Goal: Information Seeking & Learning: Understand process/instructions

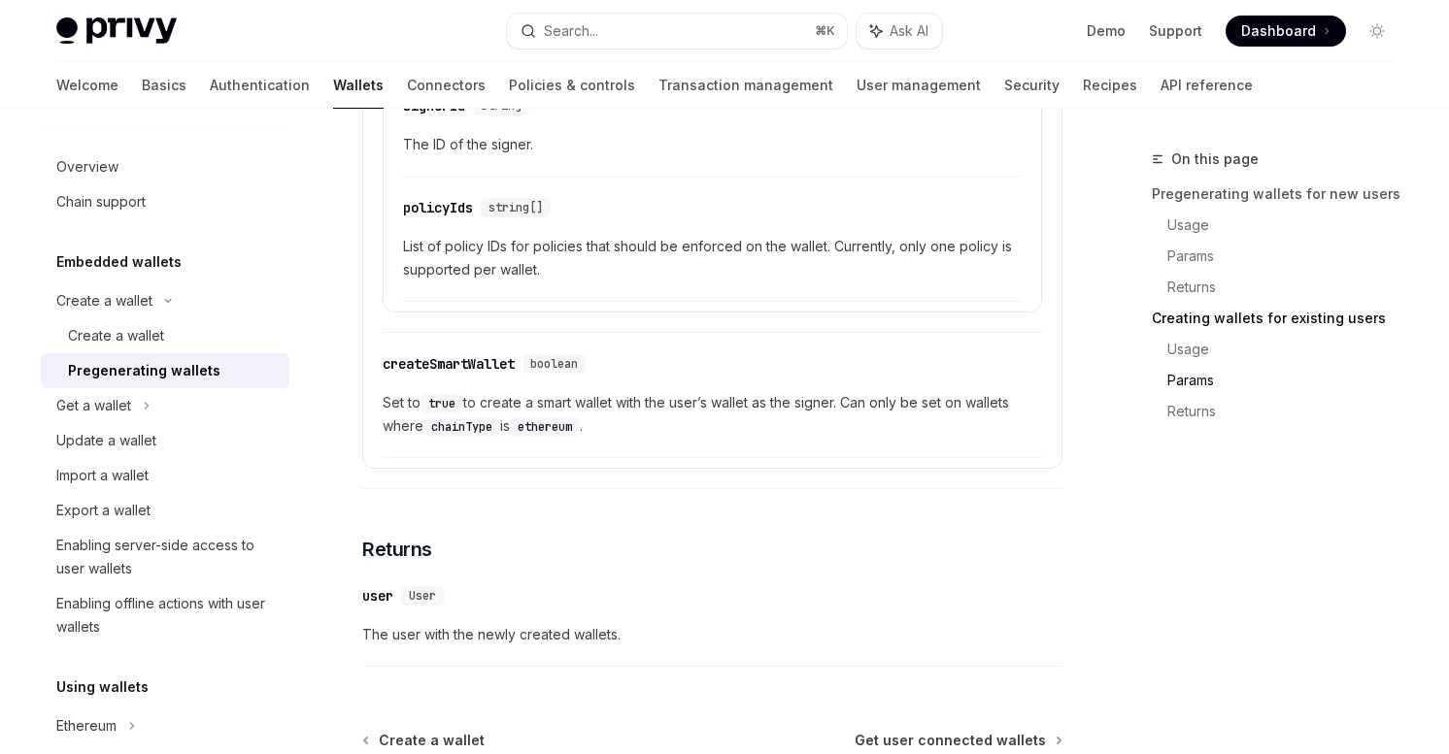
scroll to position [3504, 0]
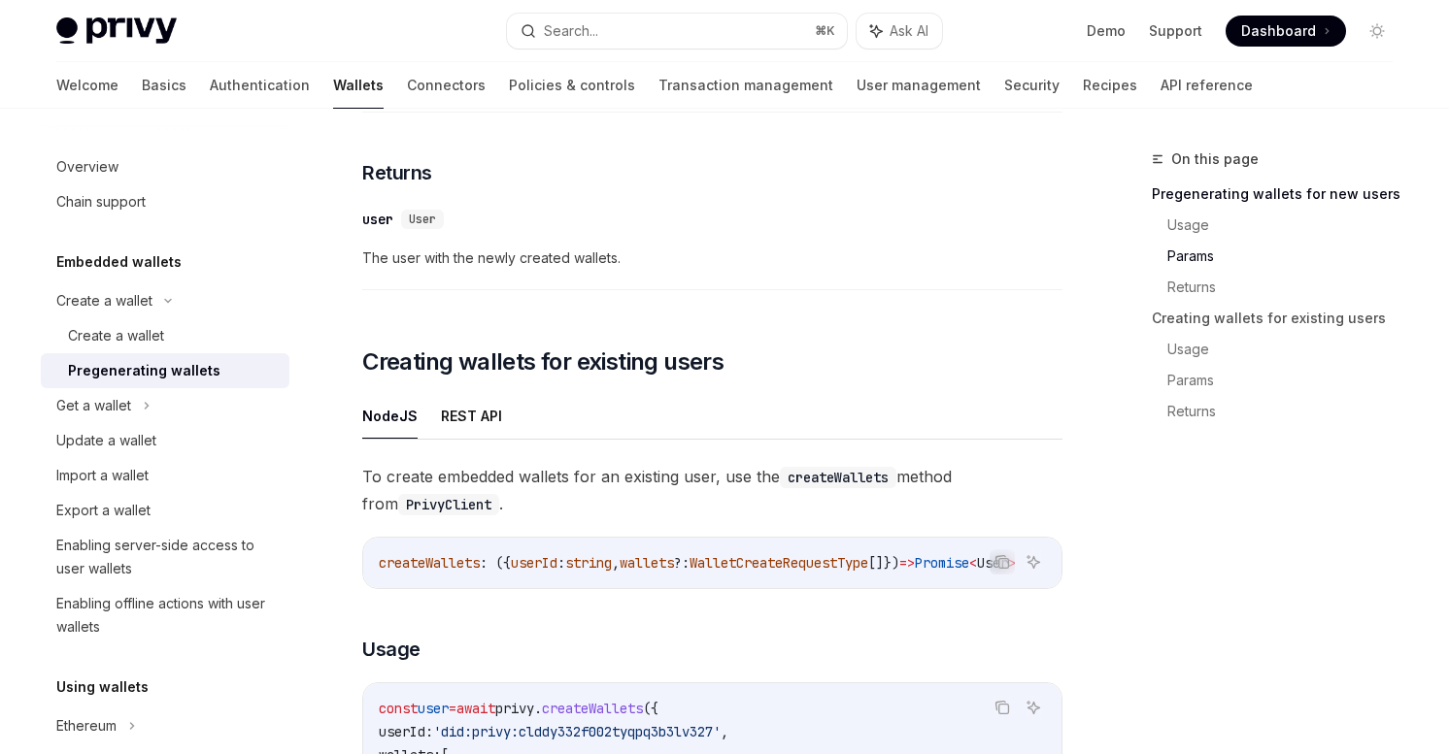
scroll to position [1993, 0]
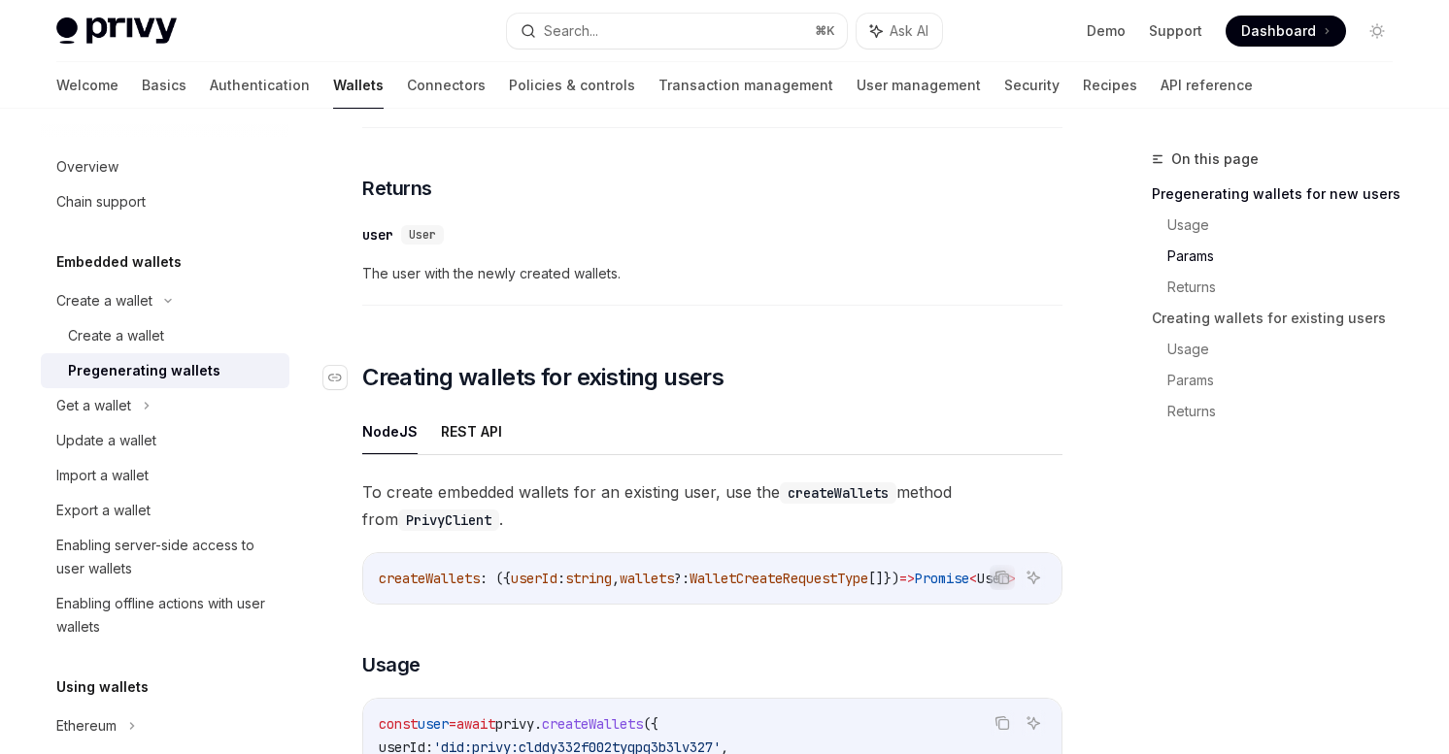
click at [351, 382] on link "​" at bounding box center [342, 377] width 39 height 31
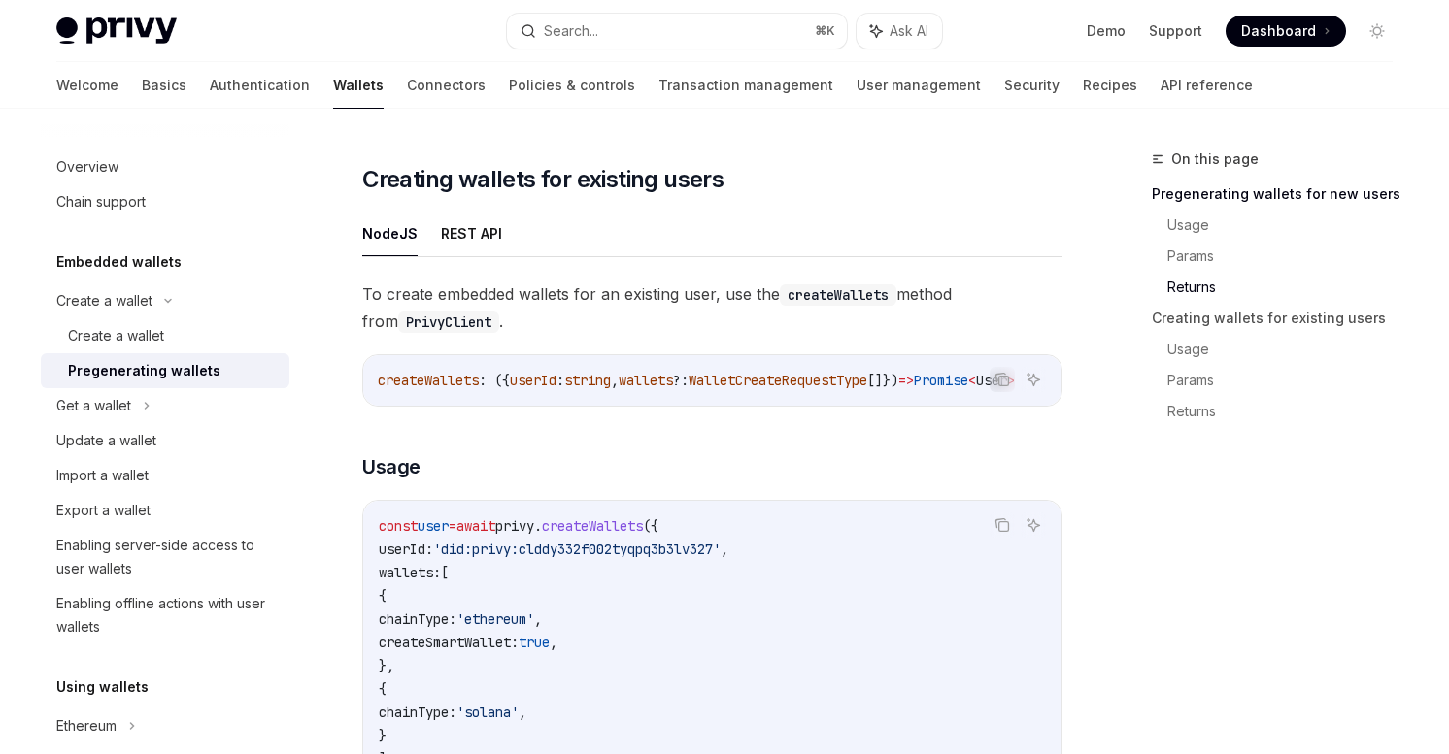
scroll to position [2188, 0]
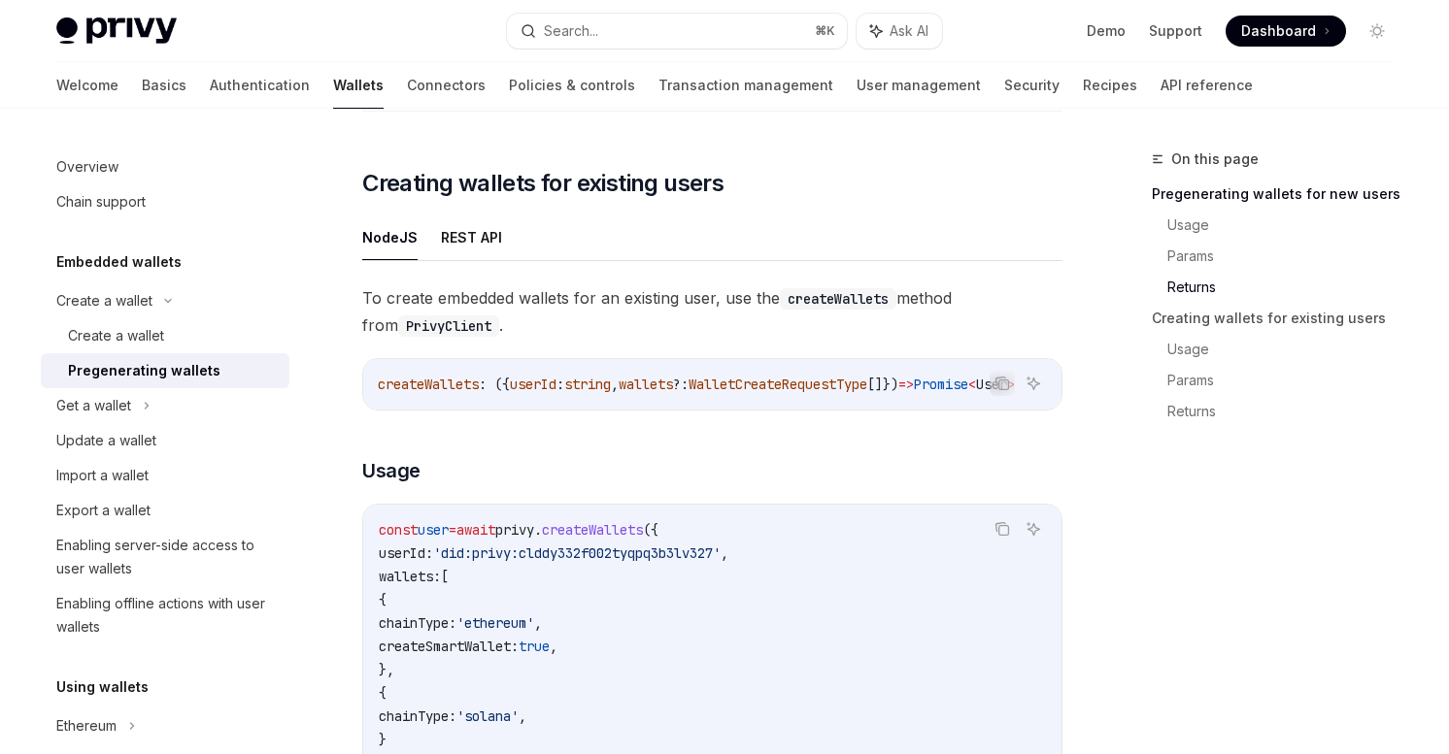
click at [749, 378] on div "createWallets : ({ userId : string , wallets ?: WalletCreateRequestType []}) =>…" at bounding box center [712, 384] width 698 height 50
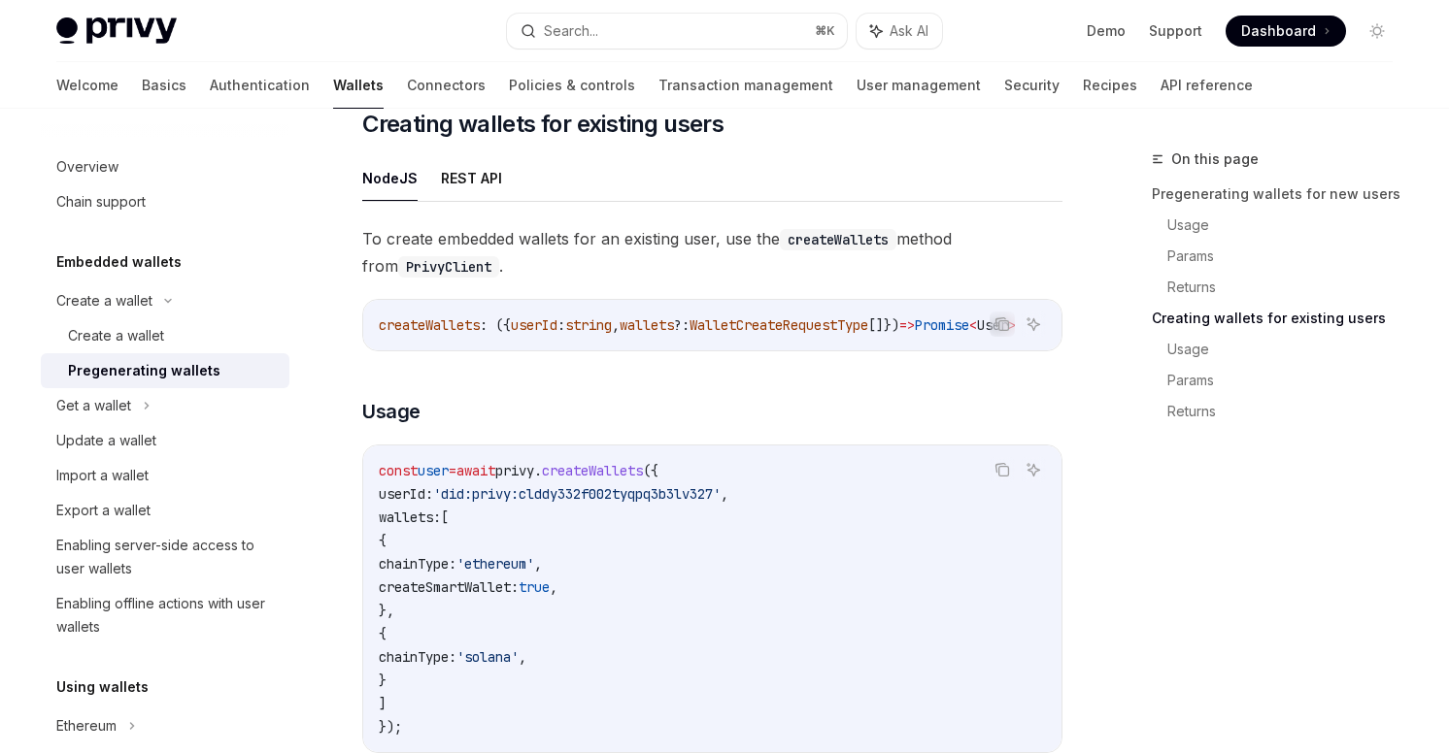
scroll to position [2250, 0]
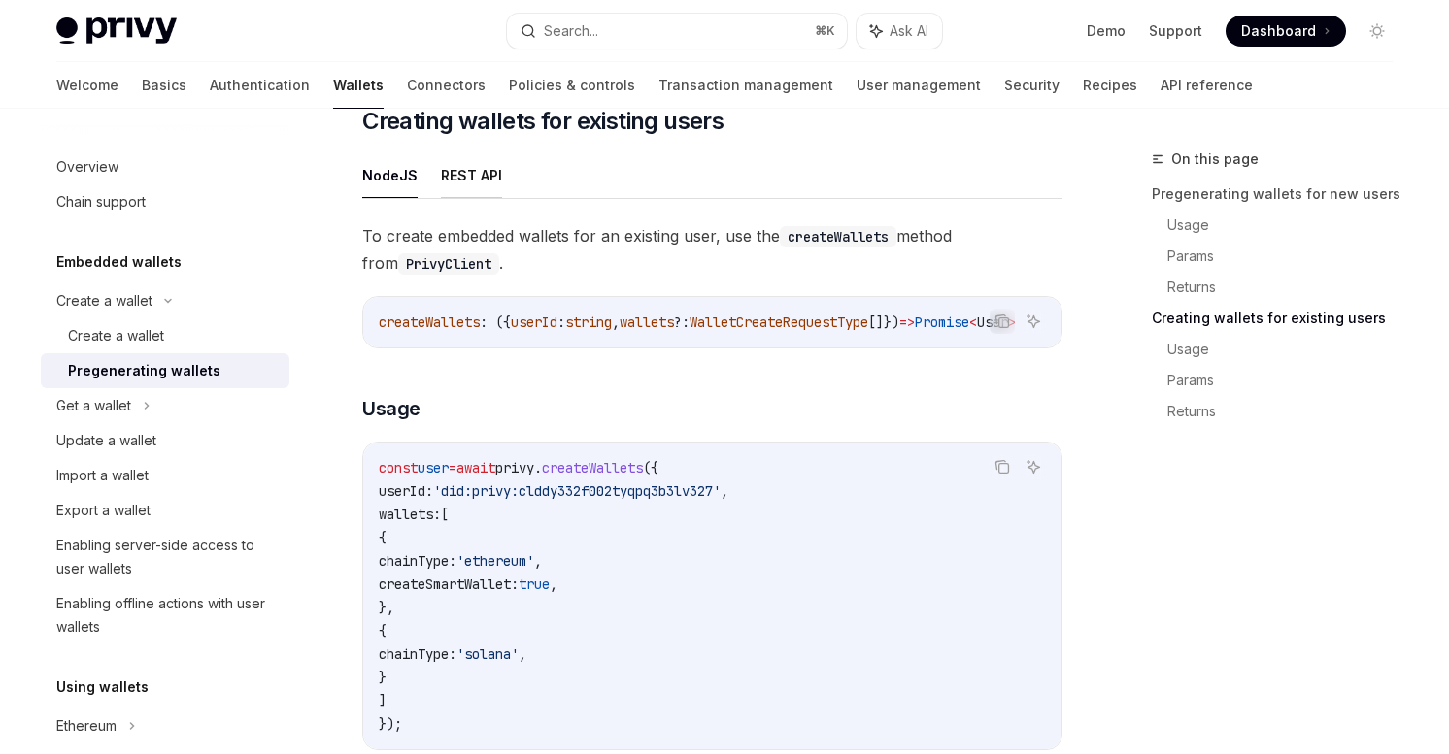
click at [451, 165] on button "REST API" at bounding box center [471, 175] width 61 height 46
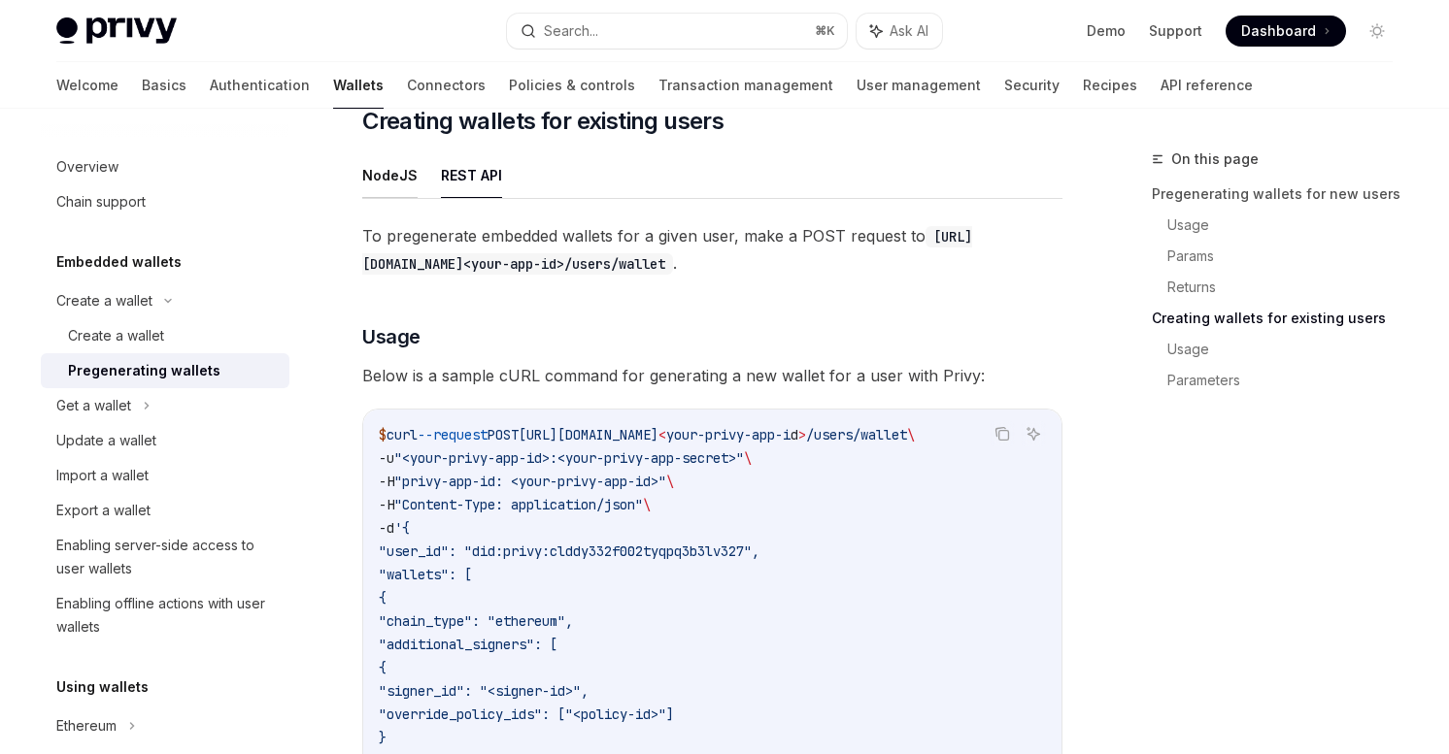
click at [395, 179] on button "NodeJS" at bounding box center [389, 175] width 55 height 46
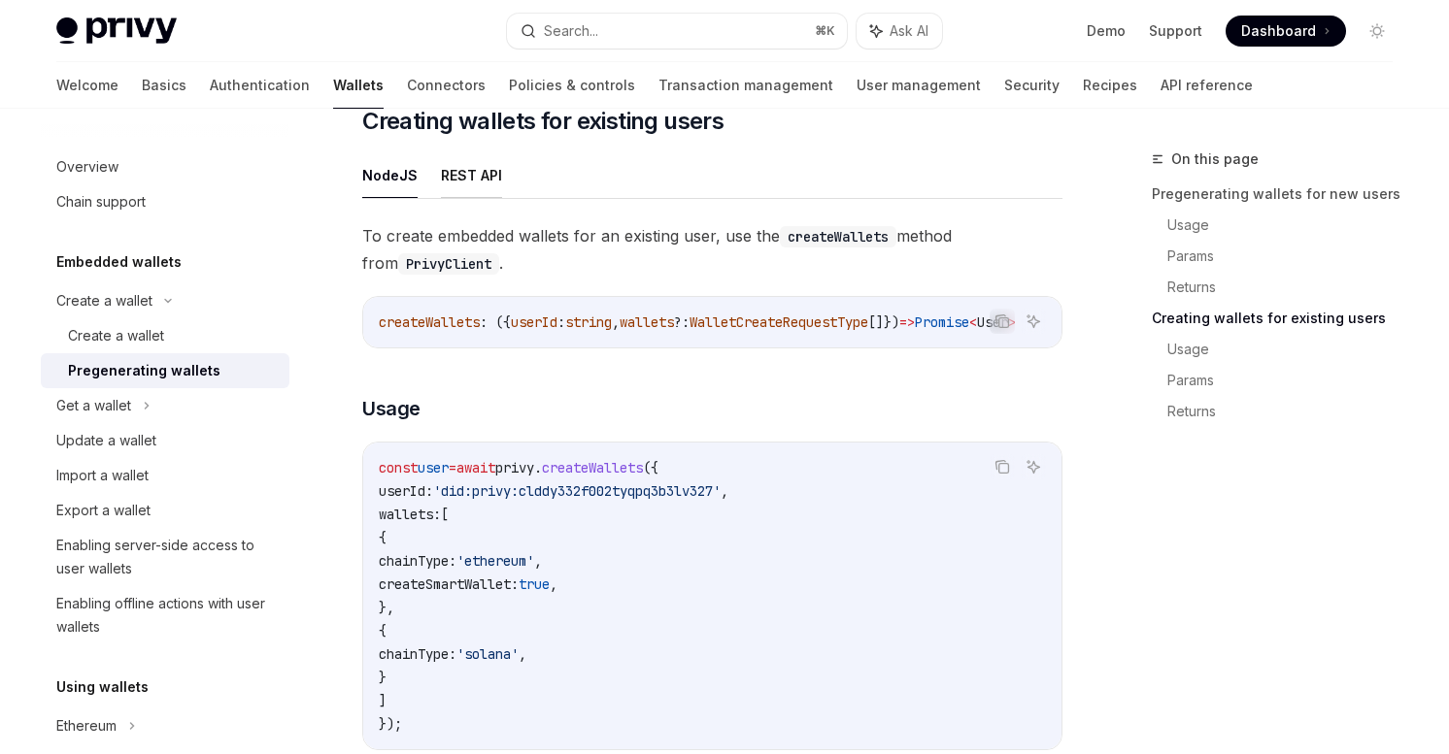
click at [475, 195] on button "REST API" at bounding box center [471, 175] width 61 height 46
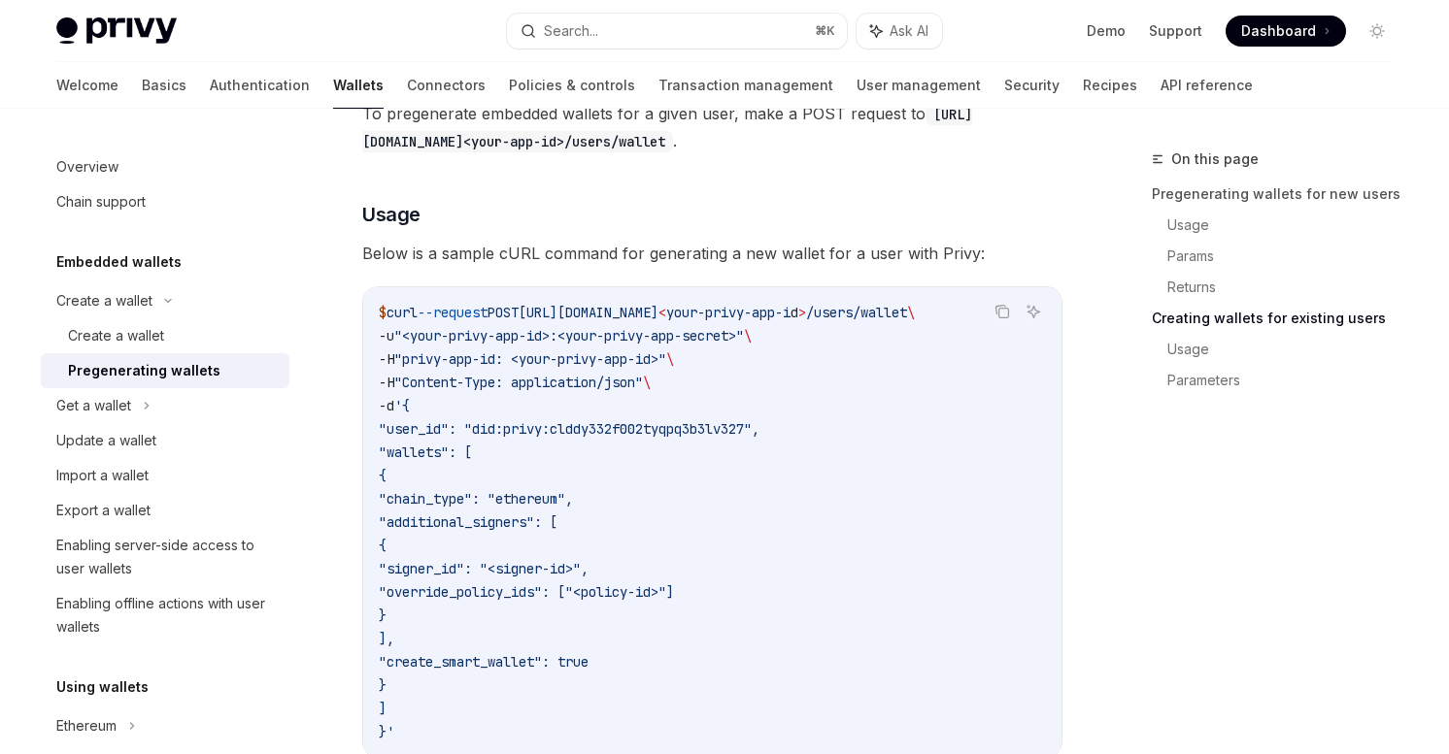
scroll to position [2120, 0]
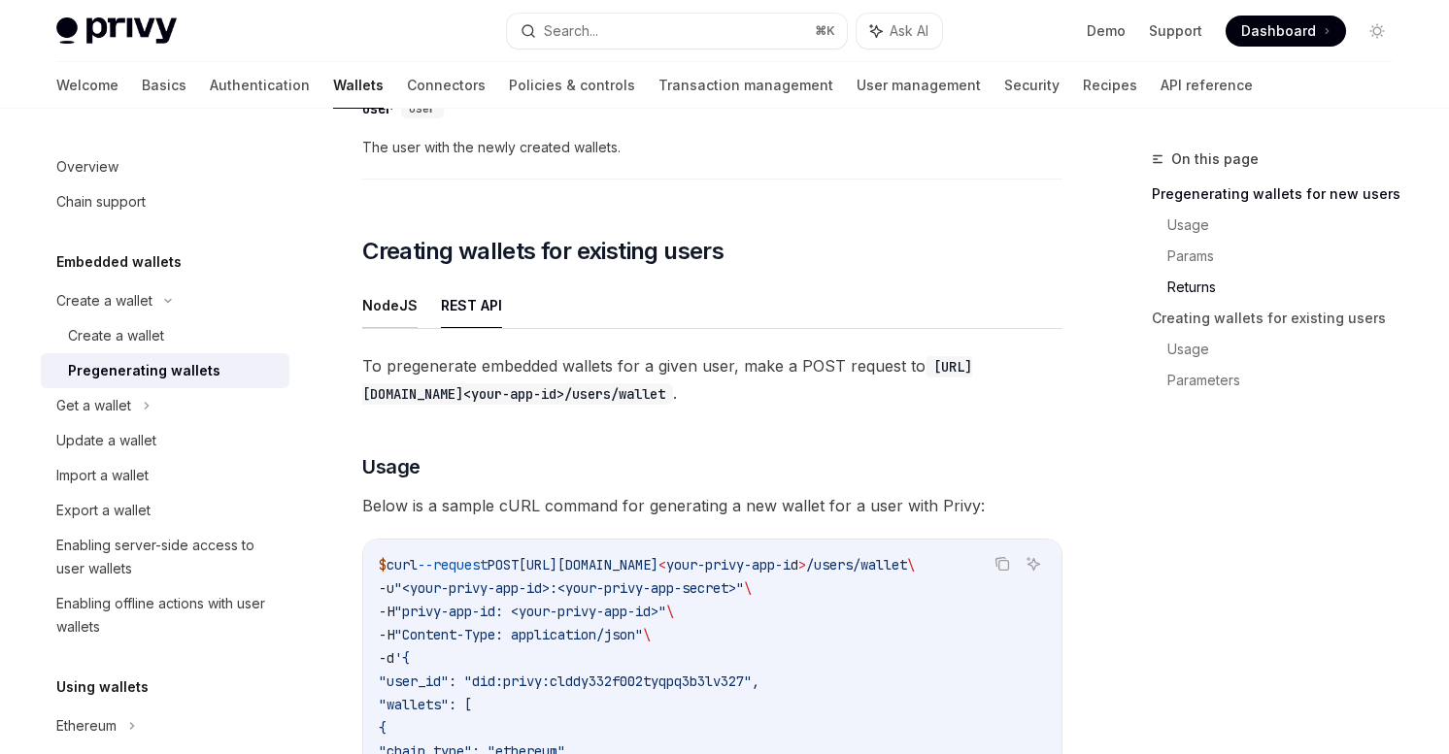
click at [366, 320] on button "NodeJS" at bounding box center [389, 306] width 55 height 46
type textarea "*"
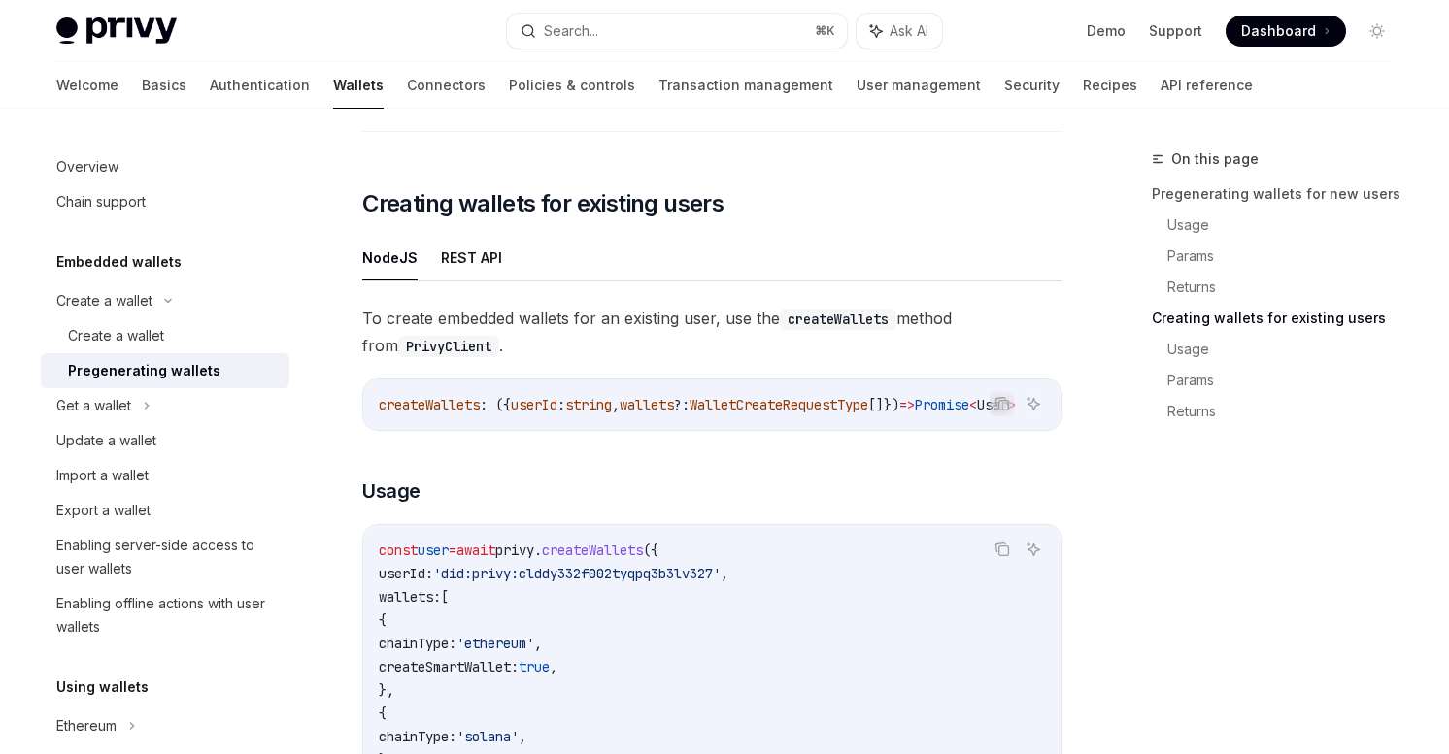
scroll to position [2164, 0]
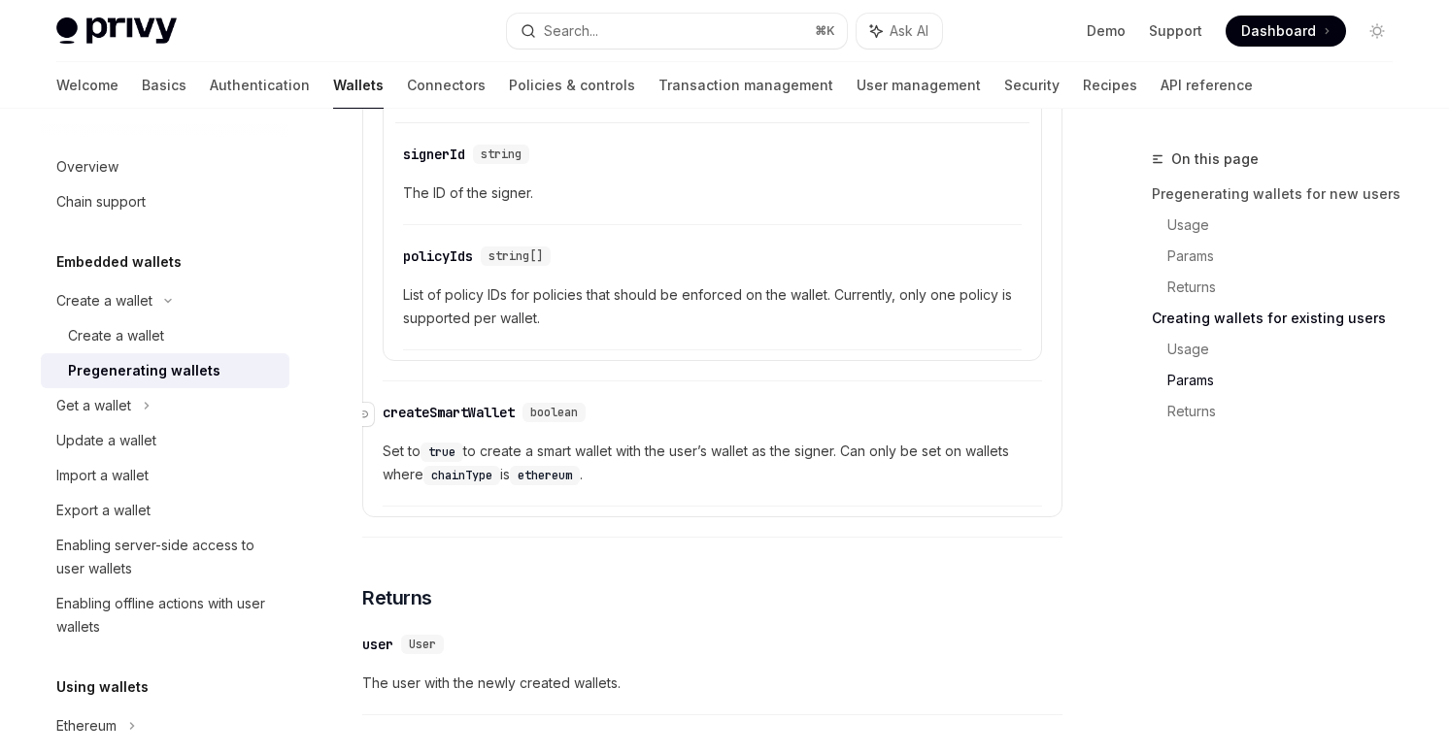
click at [475, 422] on div "createSmartWallet" at bounding box center [449, 412] width 132 height 19
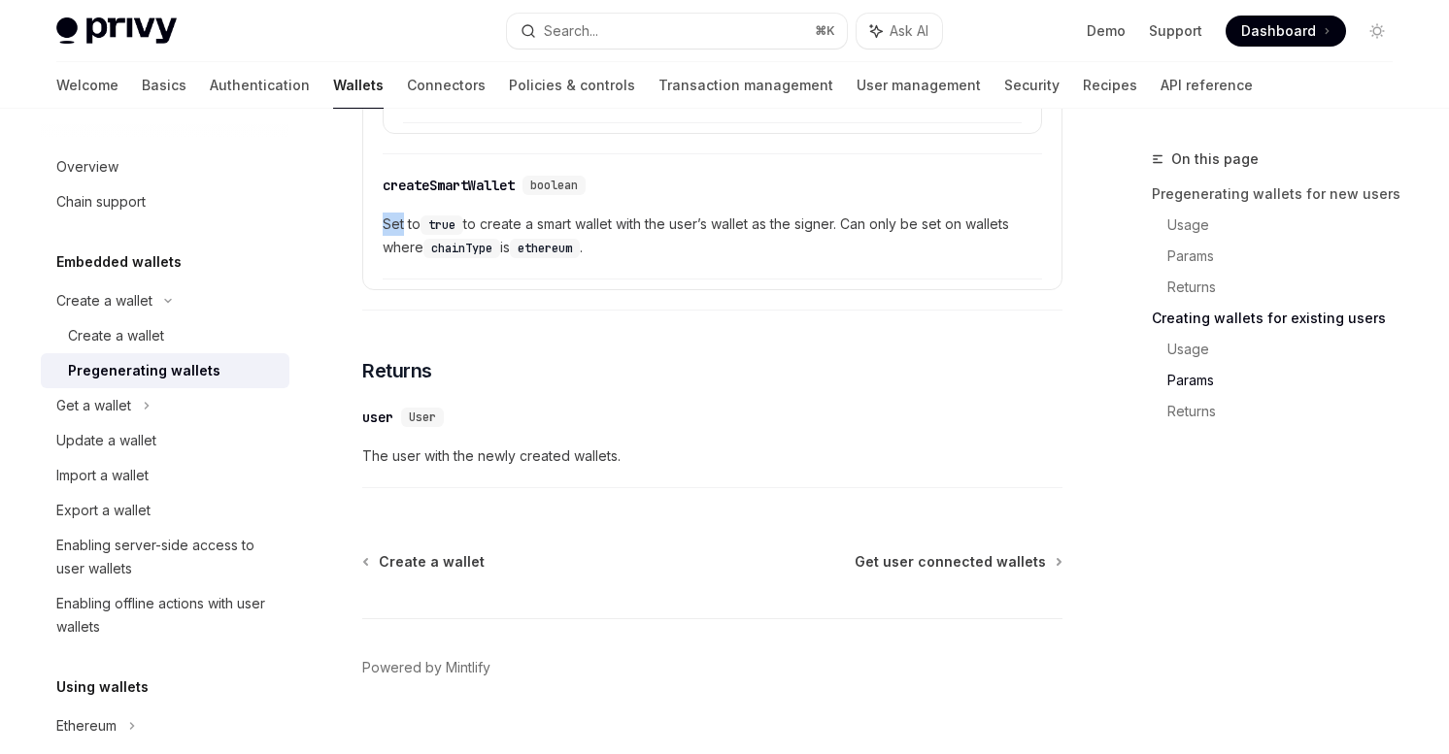
scroll to position [3659, 0]
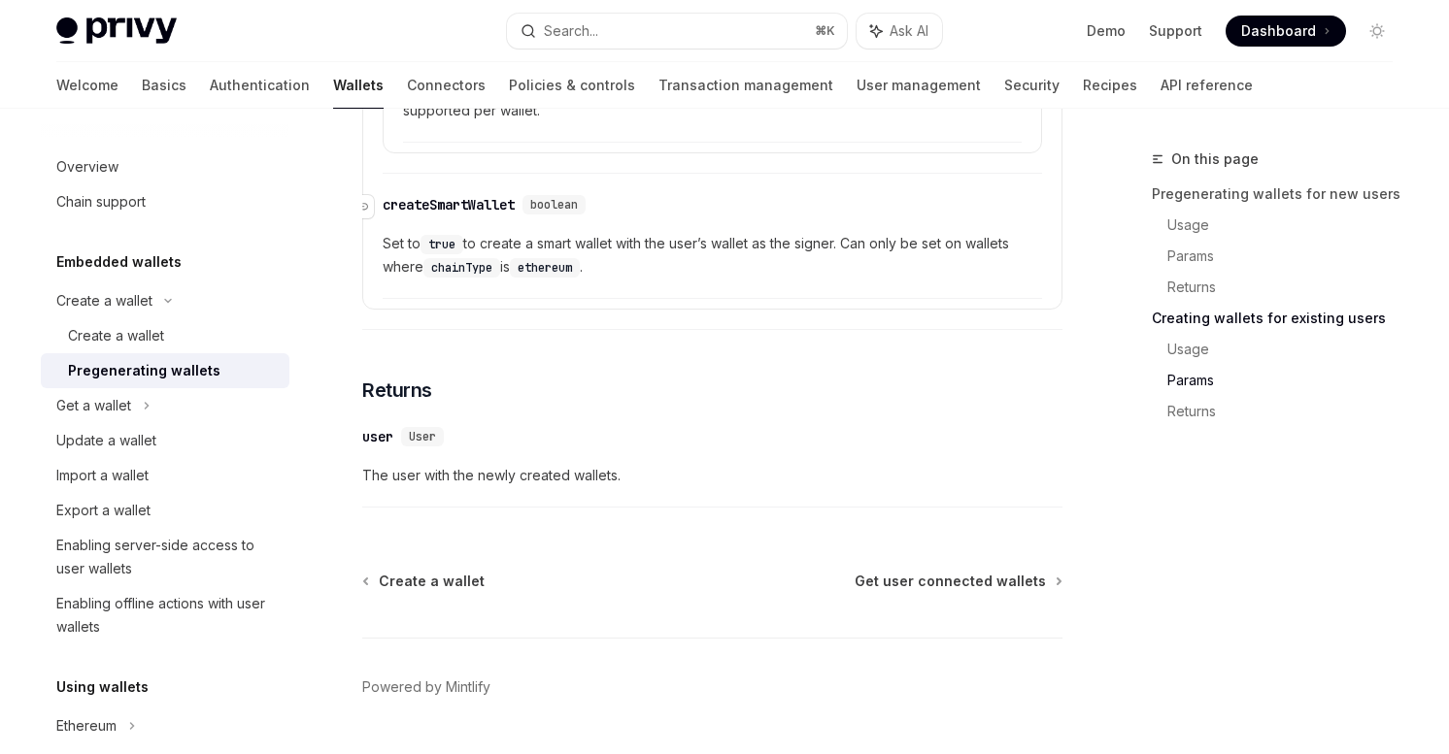
click at [474, 212] on div "createSmartWallet" at bounding box center [449, 204] width 132 height 19
copy div "createSmartWallet"
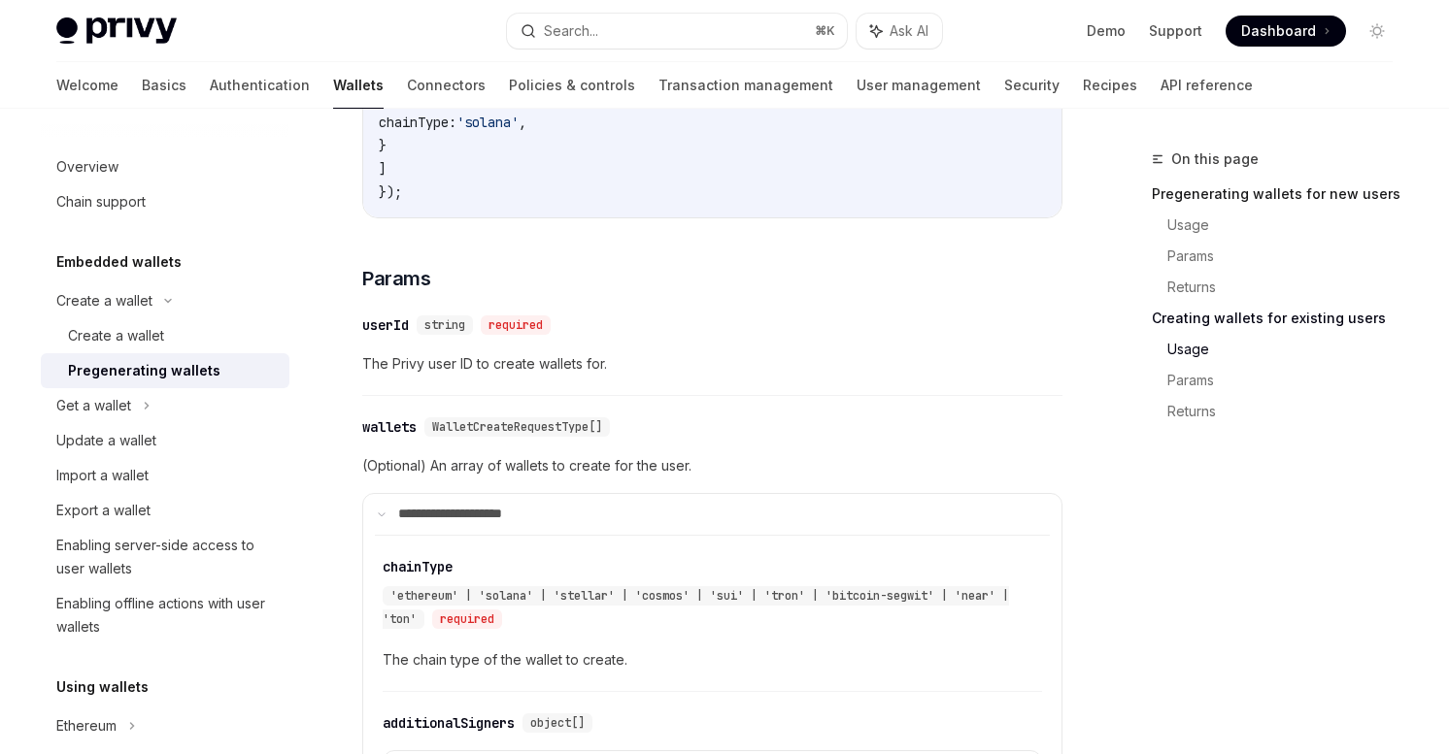
scroll to position [2615, 0]
